Goal: Navigation & Orientation: Find specific page/section

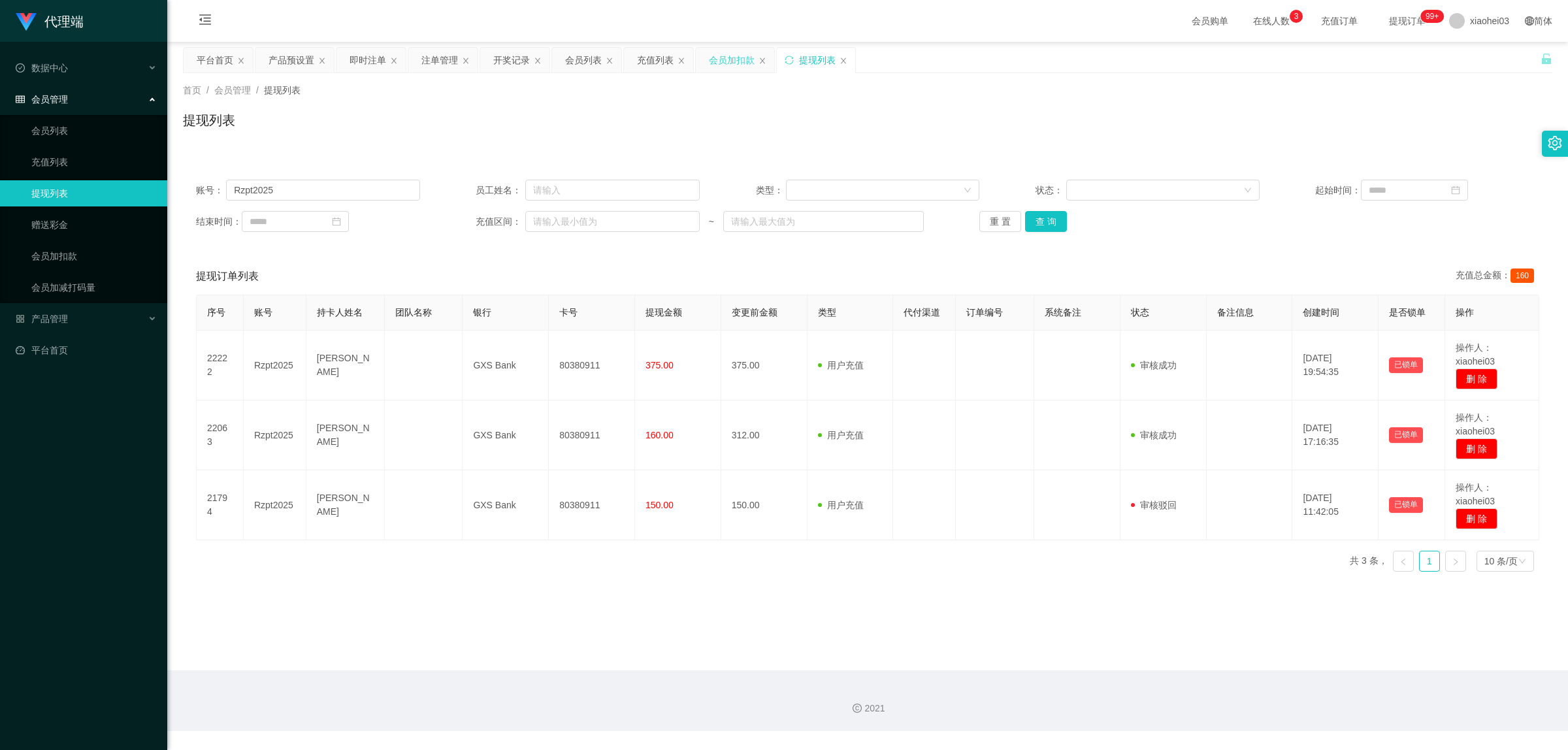
click at [729, 59] on div "会员加扣款" at bounding box center [731, 60] width 46 height 25
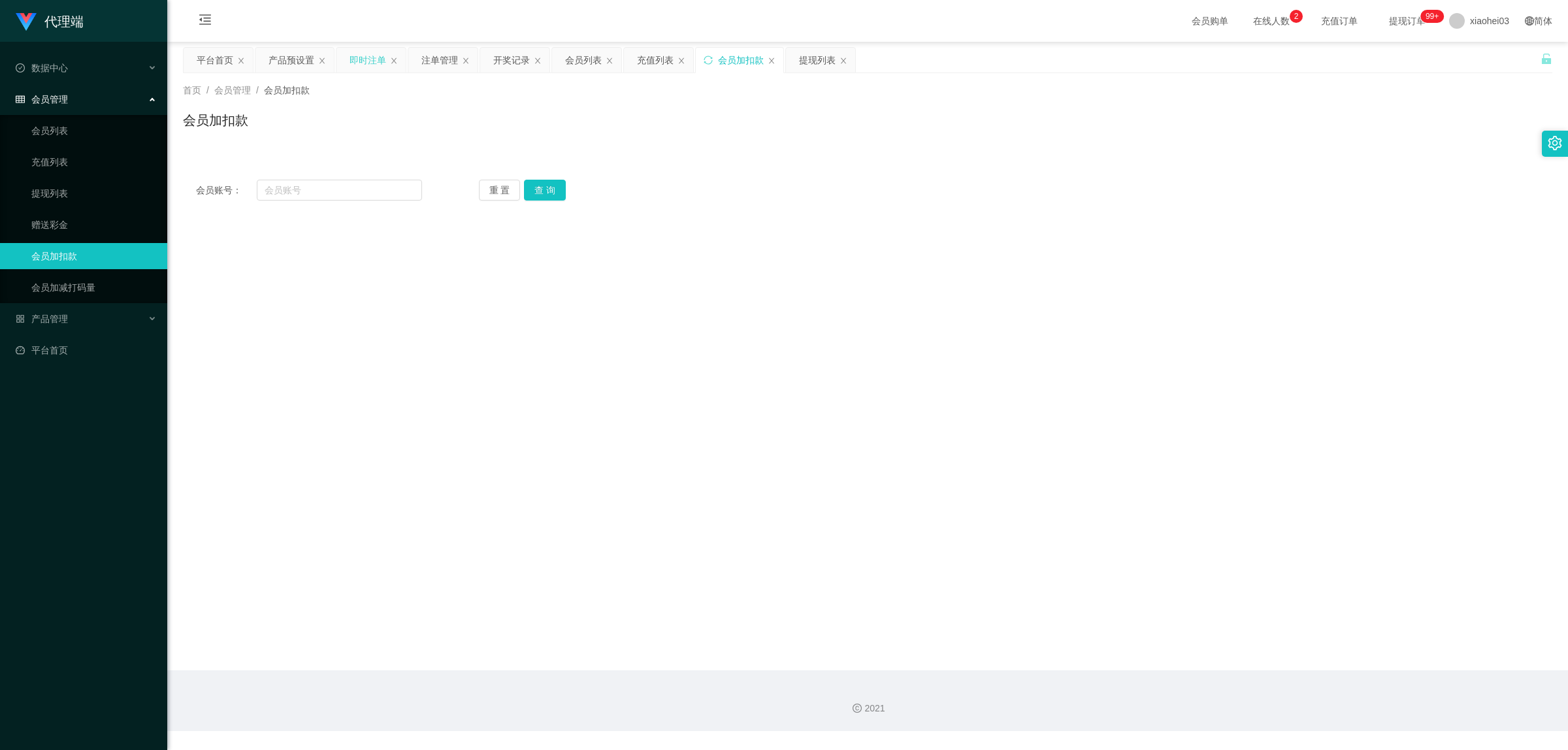
click at [358, 57] on div "即时注单" at bounding box center [368, 60] width 37 height 25
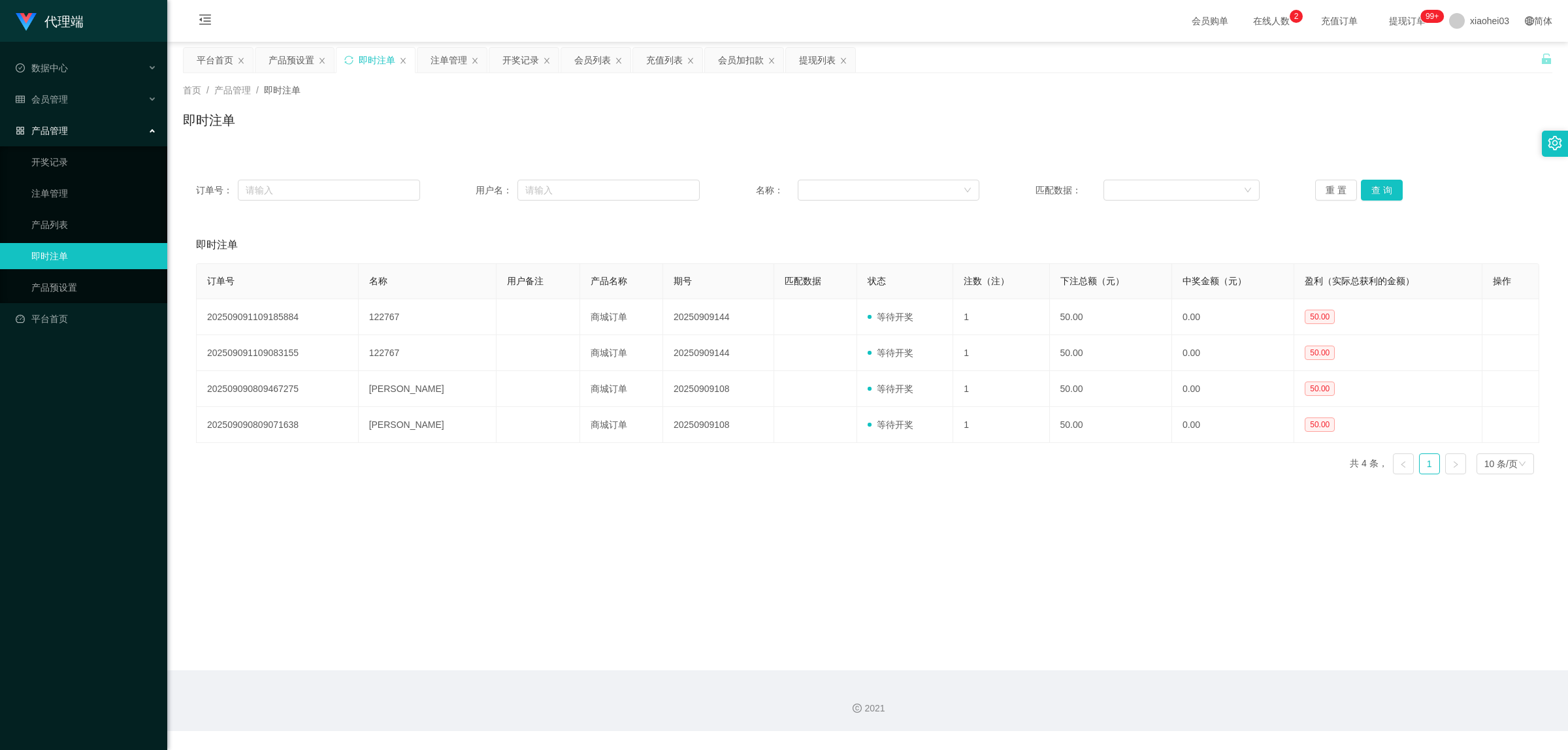
drag, startPoint x: 859, startPoint y: 50, endPoint x: 987, endPoint y: 59, distance: 128.3
click at [987, 59] on div "平台首页 产品预设置 即时注单 注单管理 开奖记录 会员列表 充值列表 会员加扣款 提现列表" at bounding box center [861, 70] width 1357 height 45
drag, startPoint x: 987, startPoint y: 59, endPoint x: 850, endPoint y: 114, distance: 147.6
click at [850, 114] on div "即时注单" at bounding box center [867, 125] width 1369 height 30
click at [811, 67] on div "提现列表" at bounding box center [817, 60] width 37 height 25
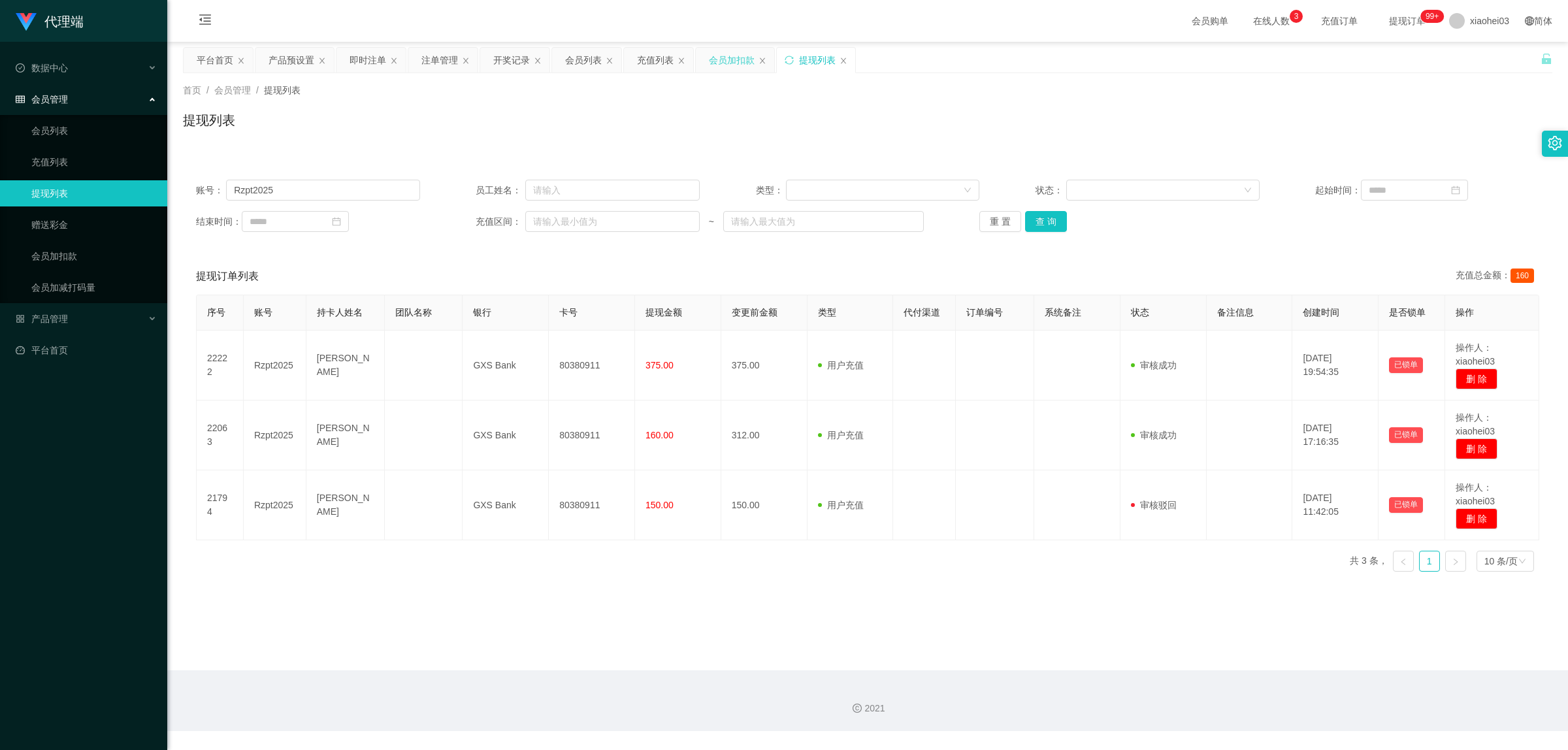
click at [732, 60] on div "会员加扣款" at bounding box center [731, 60] width 46 height 25
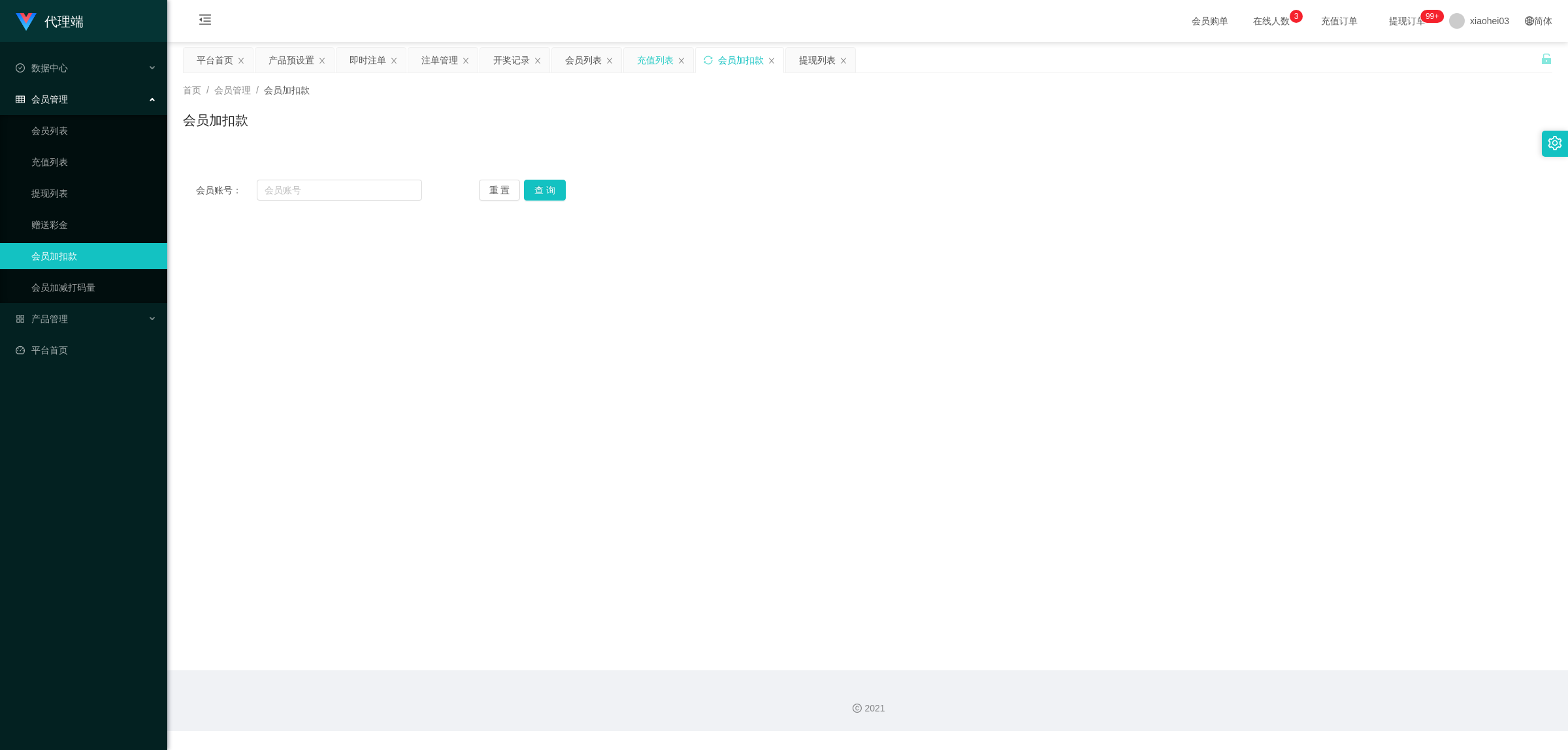
click at [654, 65] on div "充值列表" at bounding box center [655, 60] width 37 height 25
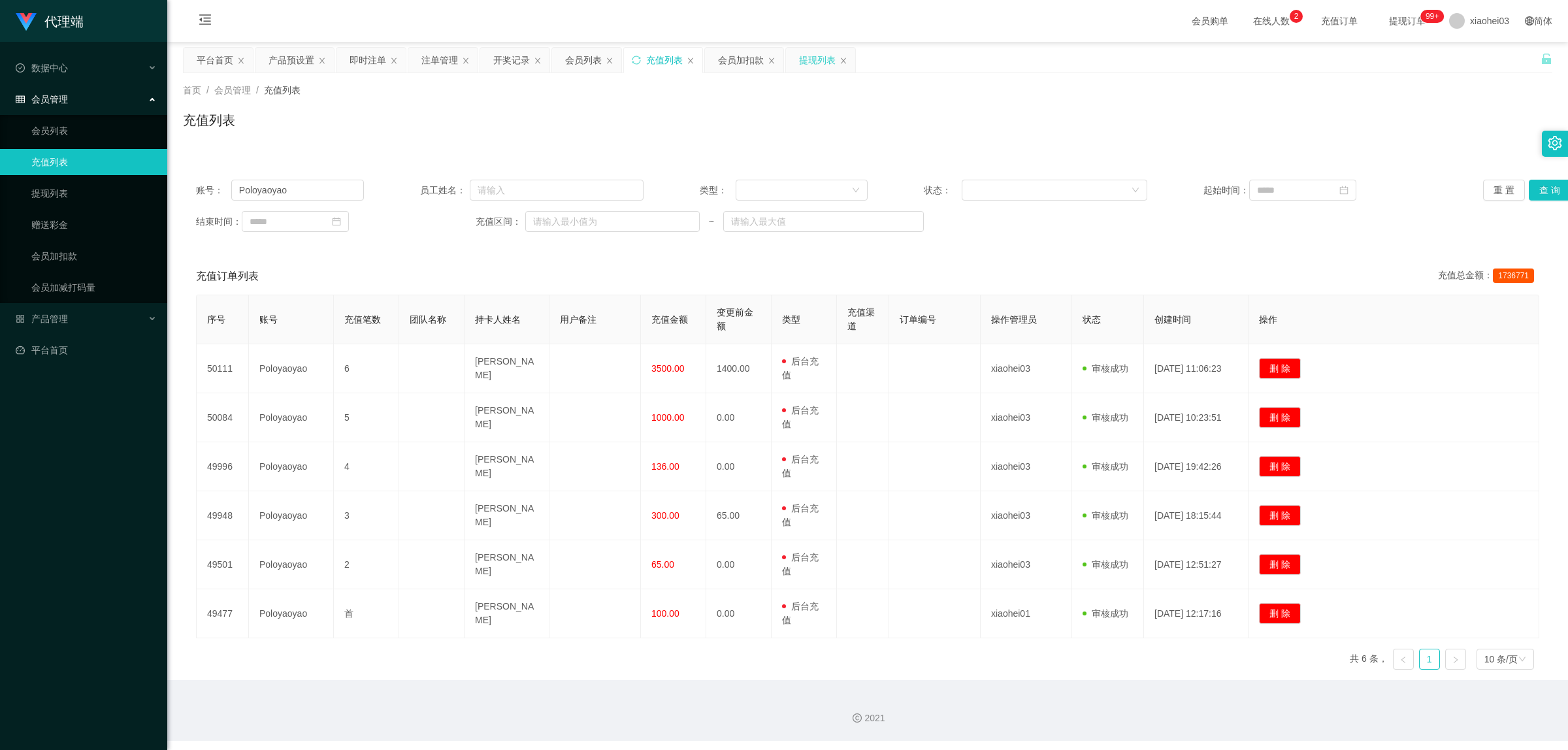
click at [814, 59] on div "提现列表" at bounding box center [817, 60] width 37 height 25
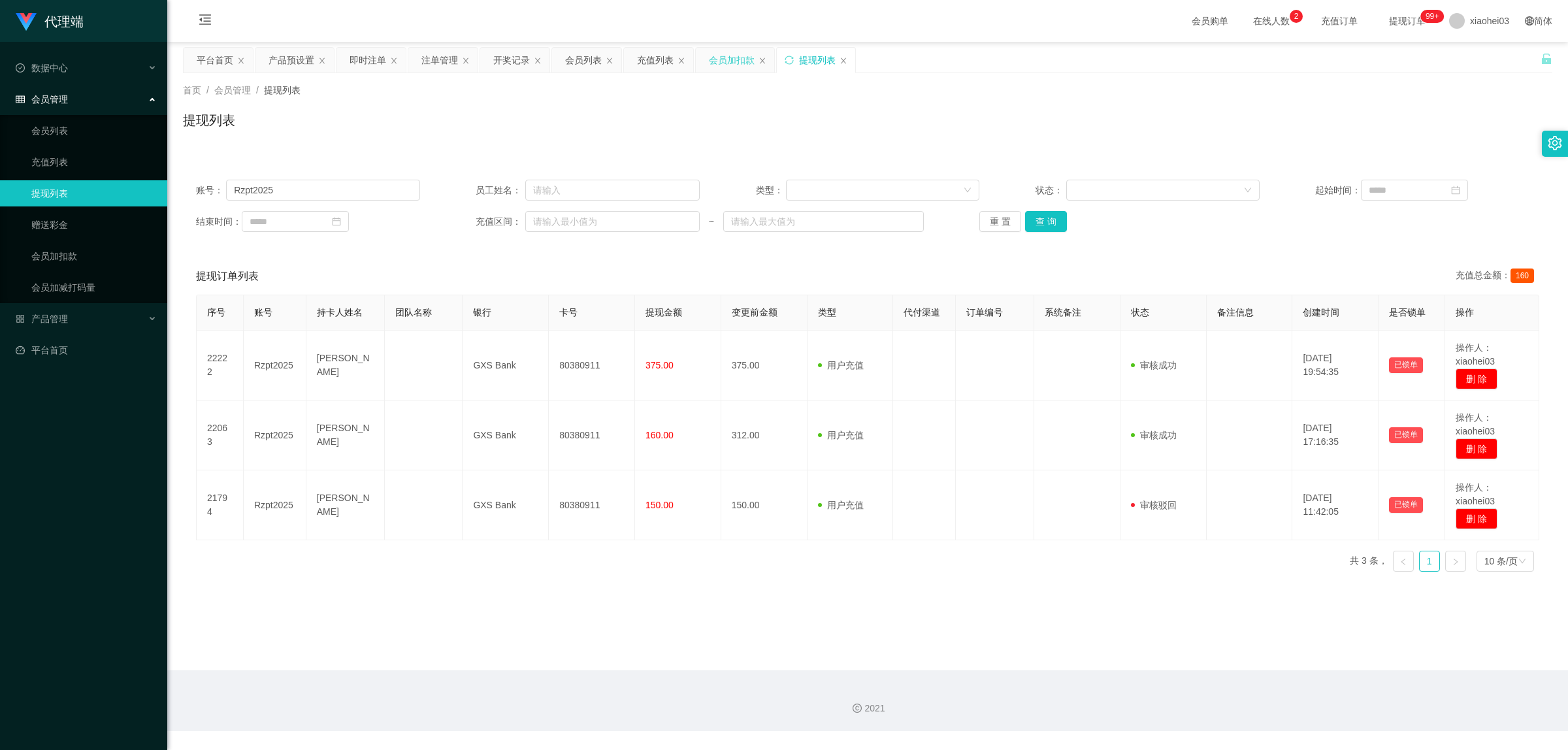
click at [735, 59] on div "会员加扣款" at bounding box center [731, 60] width 46 height 25
